Goal: Check status: Check status

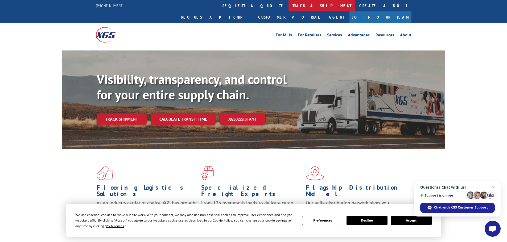
click at [288, 7] on link "track a shipment" at bounding box center [321, 5] width 67 height 11
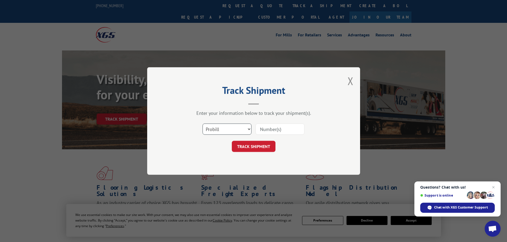
drag, startPoint x: 207, startPoint y: 130, endPoint x: 208, endPoint y: 135, distance: 5.1
click at [208, 131] on select "Select category... Probill BOL PO" at bounding box center [226, 129] width 49 height 11
select select "po"
click at [202, 124] on select "Select category... Probill BOL PO" at bounding box center [226, 129] width 49 height 11
click at [278, 128] on input at bounding box center [279, 129] width 49 height 11
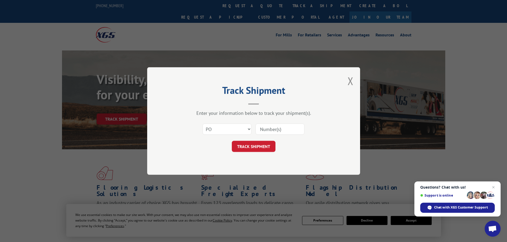
paste input "44532998"
type input "44532998"
click at [251, 148] on button "TRACK SHIPMENT" at bounding box center [254, 146] width 44 height 11
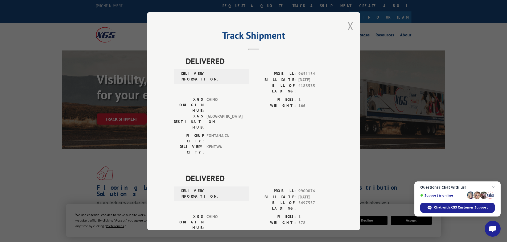
click at [347, 24] on button "Close modal" at bounding box center [350, 26] width 6 height 14
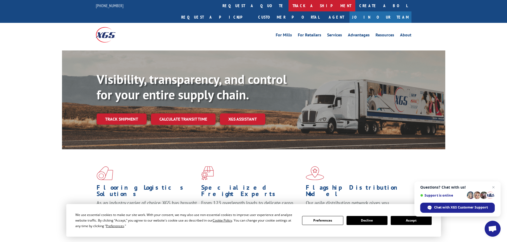
click at [288, 2] on link "track a shipment" at bounding box center [321, 5] width 67 height 11
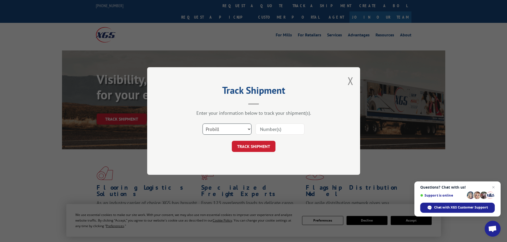
click at [224, 127] on select "Select category... Probill BOL PO" at bounding box center [226, 129] width 49 height 11
select select "po"
click at [202, 124] on select "Select category... Probill BOL PO" at bounding box center [226, 129] width 49 height 11
click at [278, 131] on input at bounding box center [279, 129] width 49 height 11
paste input "44533047"
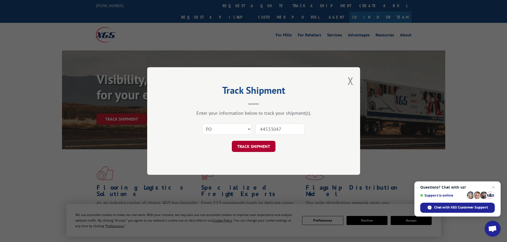
type input "44533047"
click at [257, 148] on button "TRACK SHIPMENT" at bounding box center [254, 146] width 44 height 11
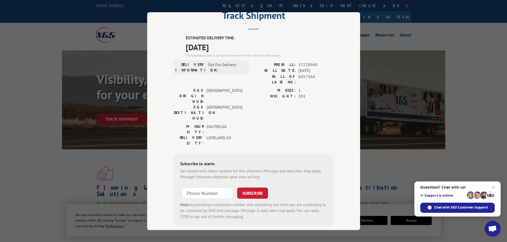
scroll to position [21, 0]
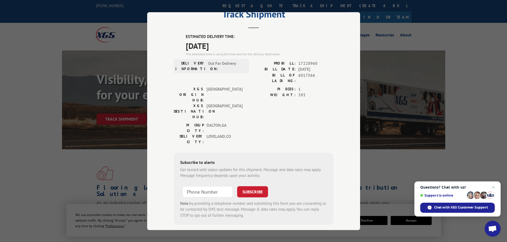
click at [29, 124] on div "Track Shipment ESTIMATED DELIVERY TIME: 09/10/2025 The estimated time is using …" at bounding box center [253, 121] width 507 height 242
click at [366, 16] on div "Track Shipment ESTIMATED DELIVERY TIME: 09/10/2025 The estimated time is using …" at bounding box center [253, 121] width 507 height 242
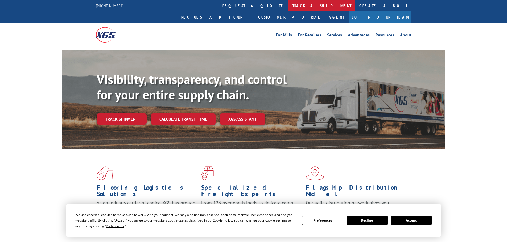
click at [288, 6] on link "track a shipment" at bounding box center [321, 5] width 67 height 11
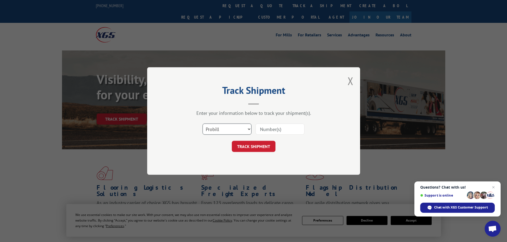
click at [222, 129] on select "Select category... Probill BOL PO" at bounding box center [226, 129] width 49 height 11
select select "po"
click at [202, 124] on select "Select category... Probill BOL PO" at bounding box center [226, 129] width 49 height 11
paste input "44533151"
type input "44533151"
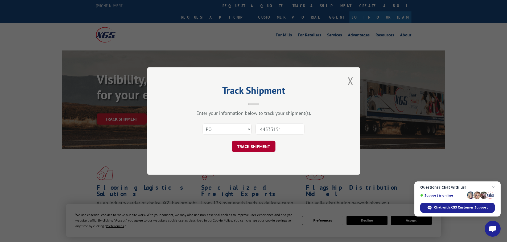
click at [265, 147] on button "TRACK SHIPMENT" at bounding box center [254, 146] width 44 height 11
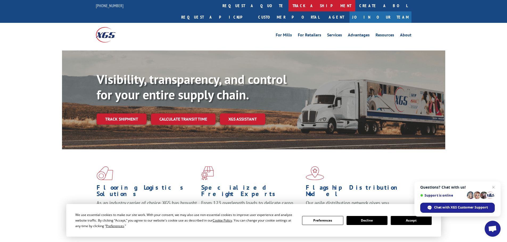
click at [288, 4] on link "track a shipment" at bounding box center [321, 5] width 67 height 11
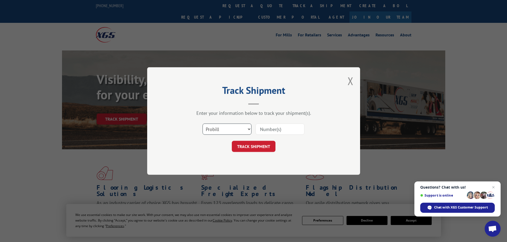
click at [229, 125] on select "Select category... Probill BOL PO" at bounding box center [226, 129] width 49 height 11
click at [202, 124] on select "Select category... Probill BOL PO" at bounding box center [226, 129] width 49 height 11
drag, startPoint x: 218, startPoint y: 130, endPoint x: 218, endPoint y: 134, distance: 4.3
click at [218, 130] on select "Select category... Probill BOL PO" at bounding box center [226, 129] width 49 height 11
select select "po"
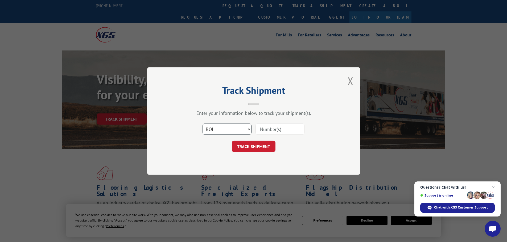
click at [202, 124] on select "Select category... Probill BOL PO" at bounding box center [226, 129] width 49 height 11
click at [283, 131] on input at bounding box center [279, 129] width 49 height 11
paste input "44533165"
type input "44533165"
click at [256, 148] on button "TRACK SHIPMENT" at bounding box center [254, 146] width 44 height 11
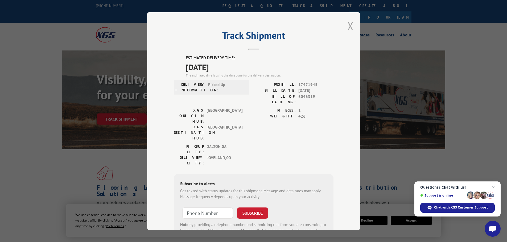
click at [348, 26] on button "Close modal" at bounding box center [350, 26] width 6 height 14
